Goal: Navigation & Orientation: Find specific page/section

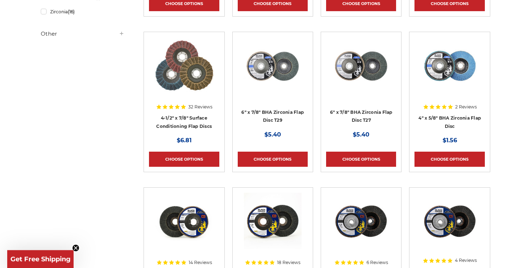
scroll to position [319, 0]
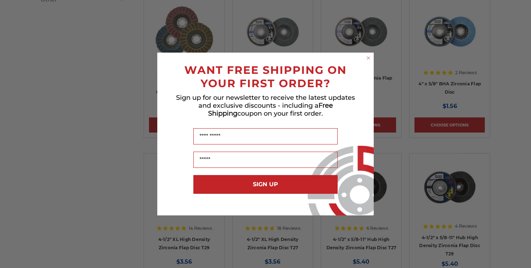
click at [369, 60] on circle "Close dialog" at bounding box center [368, 58] width 7 height 7
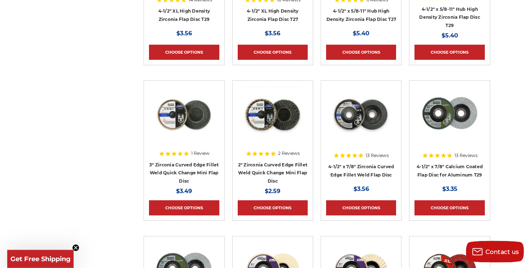
scroll to position [557, 0]
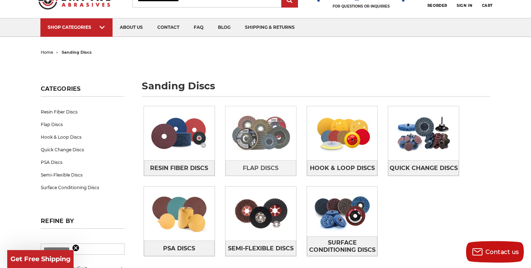
scroll to position [40, 0]
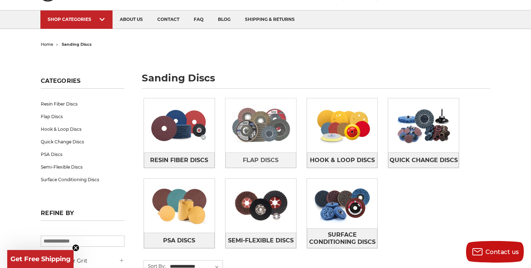
click at [255, 132] on img at bounding box center [261, 126] width 71 height 50
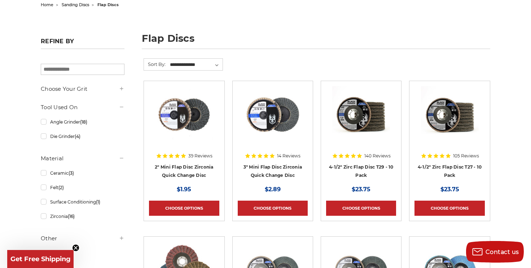
scroll to position [119, 0]
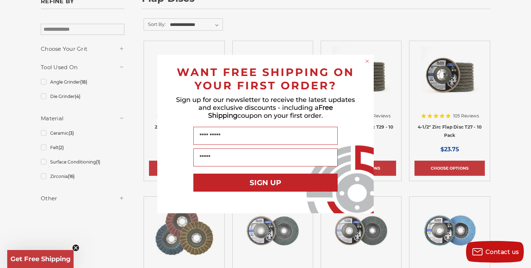
click at [367, 60] on circle "Close dialog" at bounding box center [367, 61] width 7 height 7
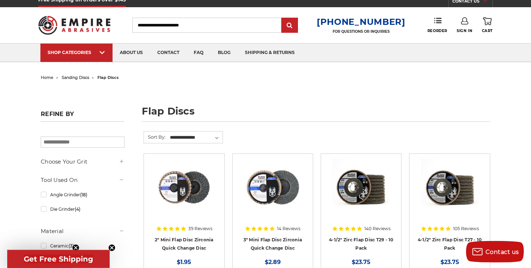
scroll to position [0, 0]
